Goal: Task Accomplishment & Management: Complete application form

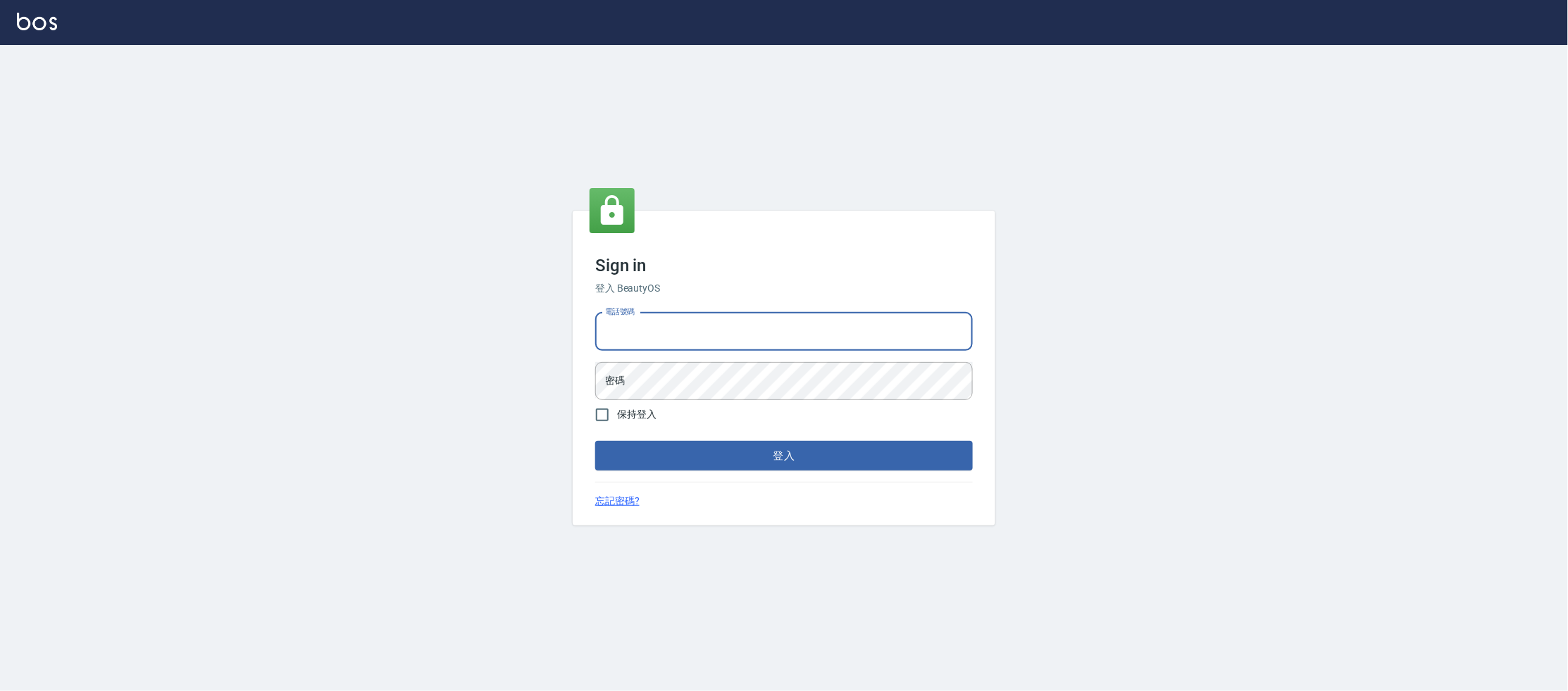
click at [676, 342] on input "電話號碼" at bounding box center [784, 331] width 378 height 38
type input "0223682278"
click at [652, 327] on input "電話號碼" at bounding box center [784, 331] width 378 height 38
